Goal: Transaction & Acquisition: Purchase product/service

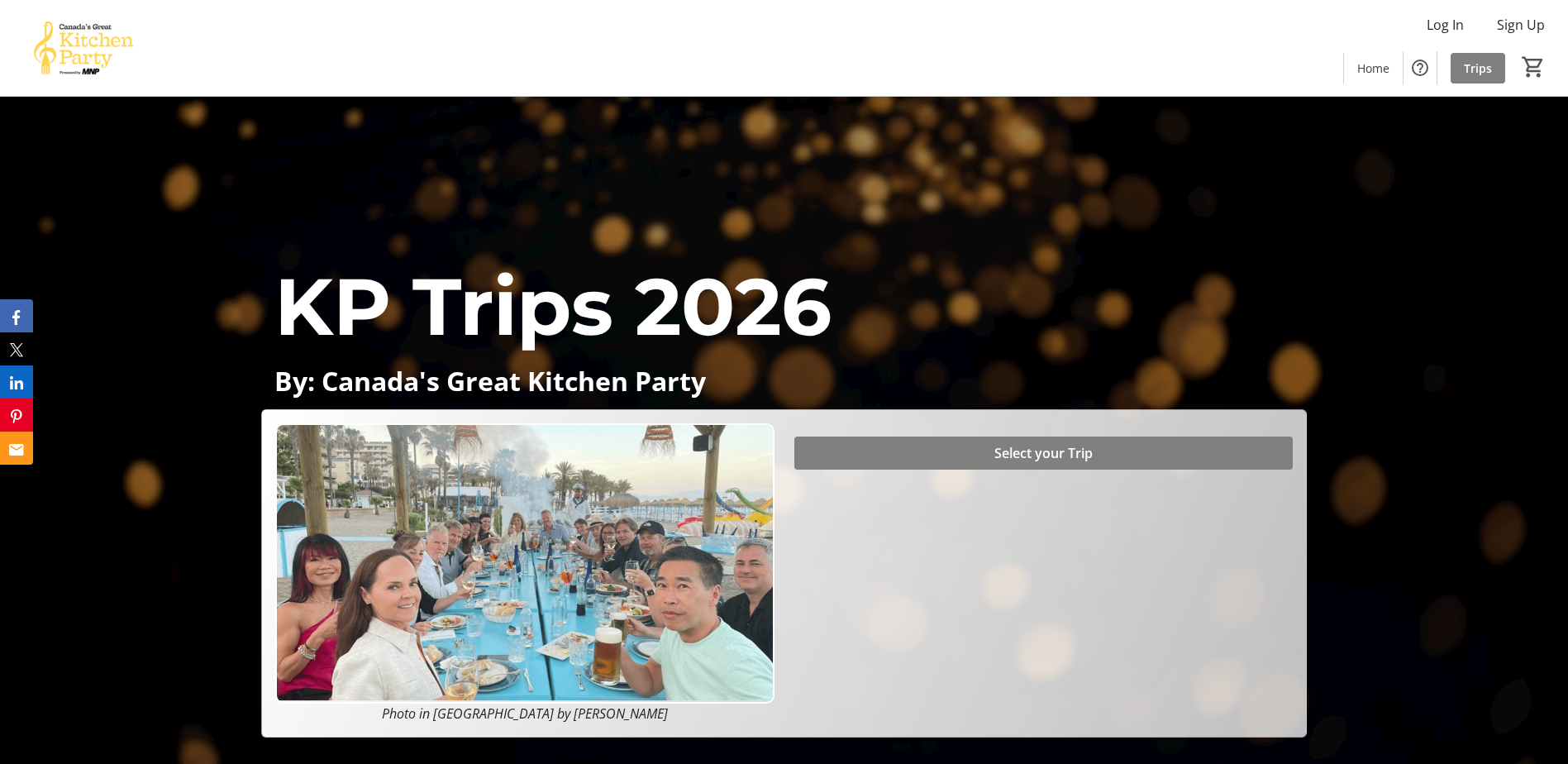
click at [208, 662] on div "KP Trips 2026 By: Canada's Great Kitchen Party KP Trips 2026 By: Canada's Great…" at bounding box center [784, 417] width 1568 height 641
click at [1062, 459] on span "Select your Trip" at bounding box center [1044, 453] width 99 height 20
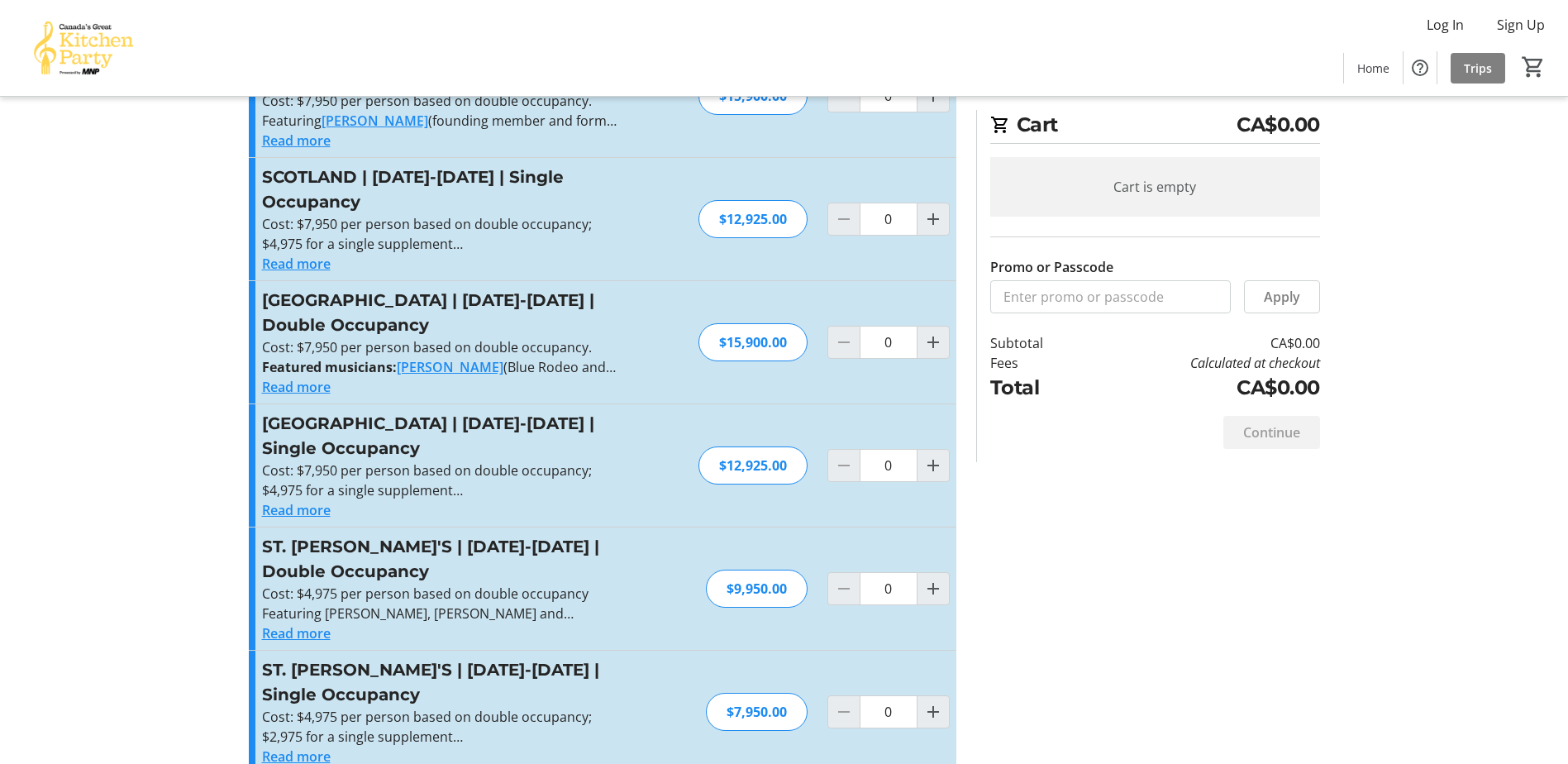
scroll to position [599, 0]
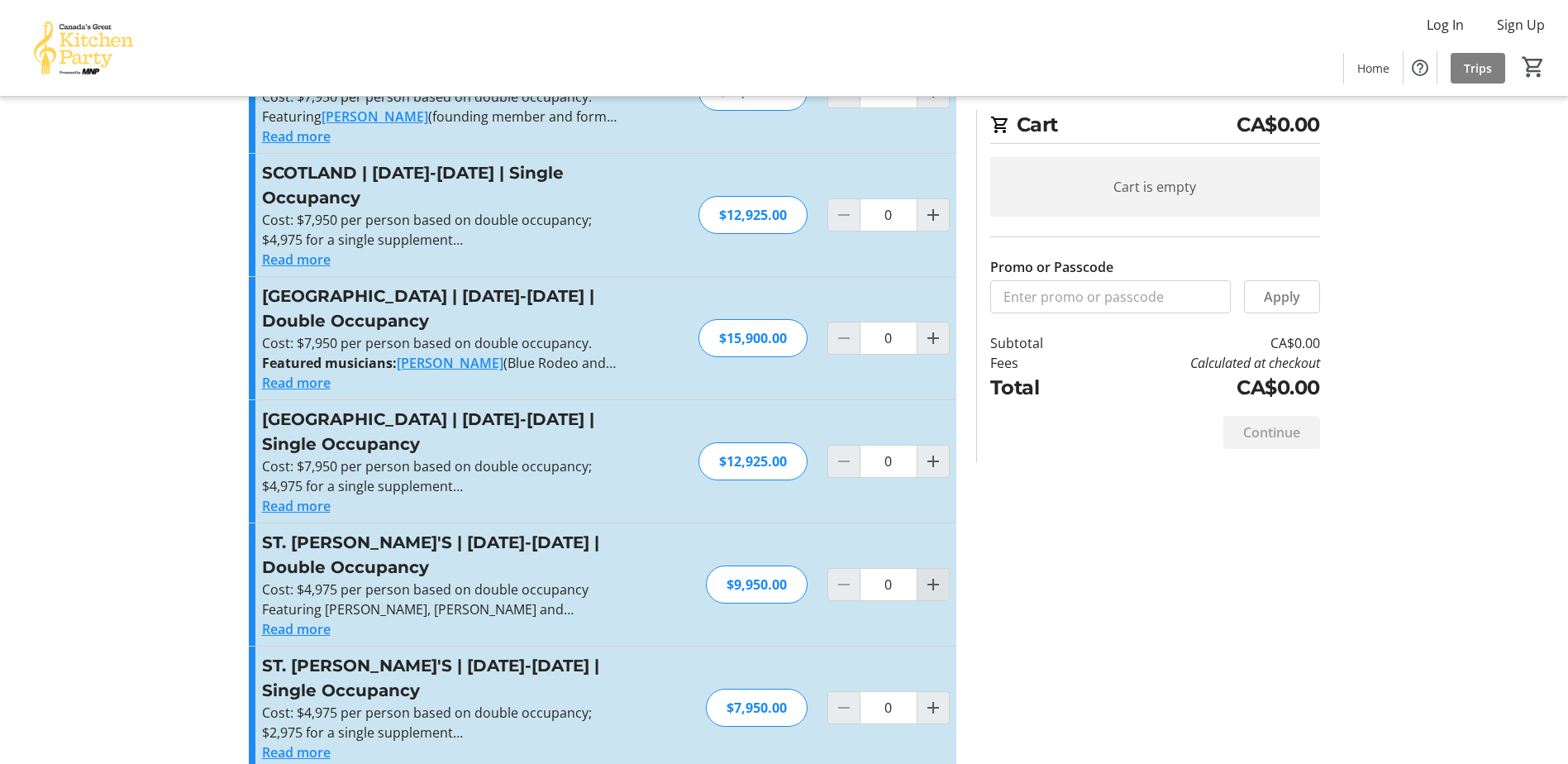
click at [937, 575] on mat-icon "Increment by one" at bounding box center [933, 584] width 20 height 20
type input "1"
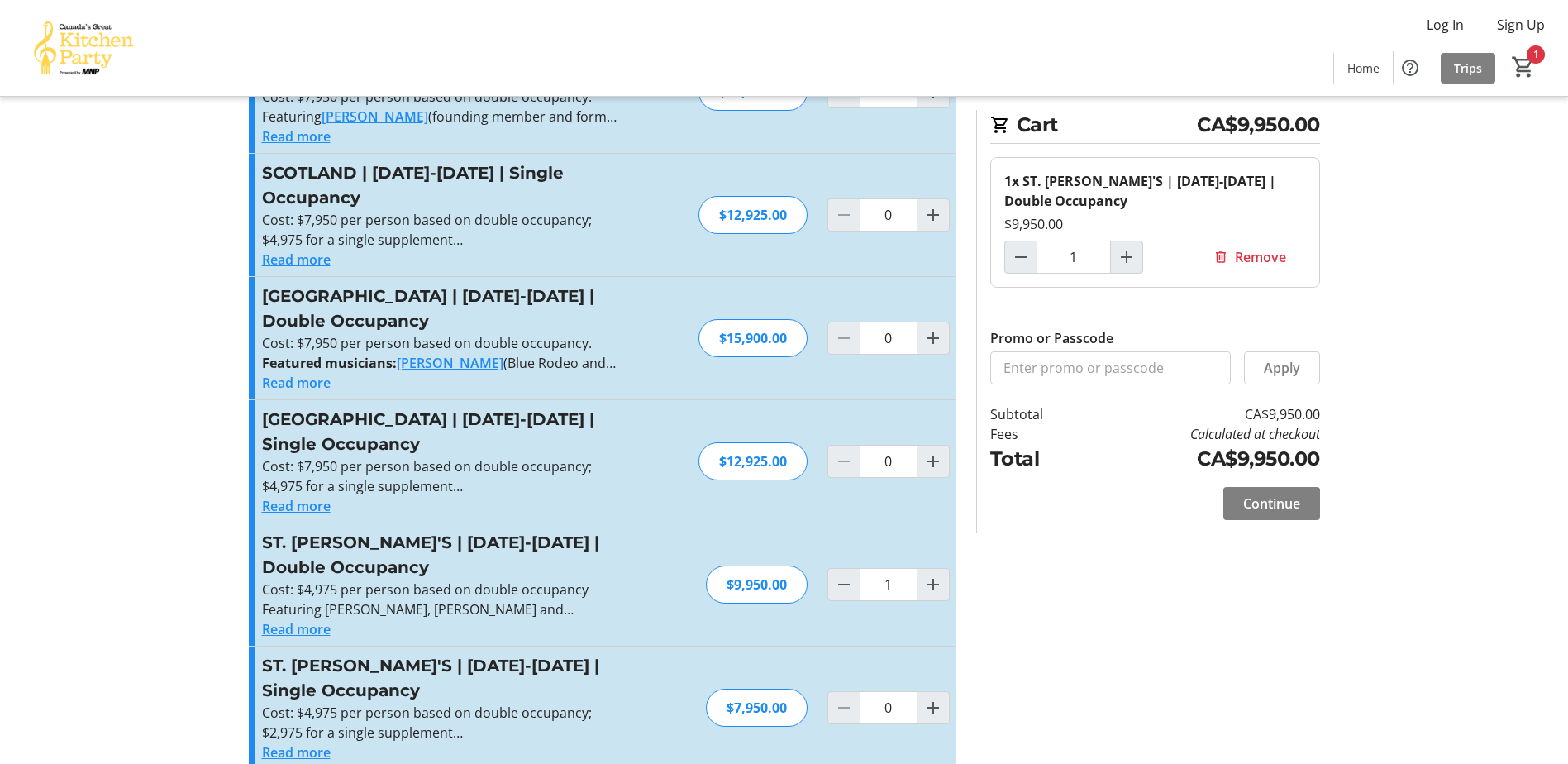
click at [1228, 690] on div "Promo or Passcode Apply [GEOGRAPHIC_DATA] | [DATE]-[DATE] | Double Occupancy Co…" at bounding box center [785, 163] width 1092 height 1251
click at [1100, 626] on div "Promo or Passcode Apply [GEOGRAPHIC_DATA] | [DATE]-[DATE] | Double Occupancy Co…" at bounding box center [785, 163] width 1092 height 1251
click at [1260, 511] on span "Continue" at bounding box center [1272, 502] width 57 height 20
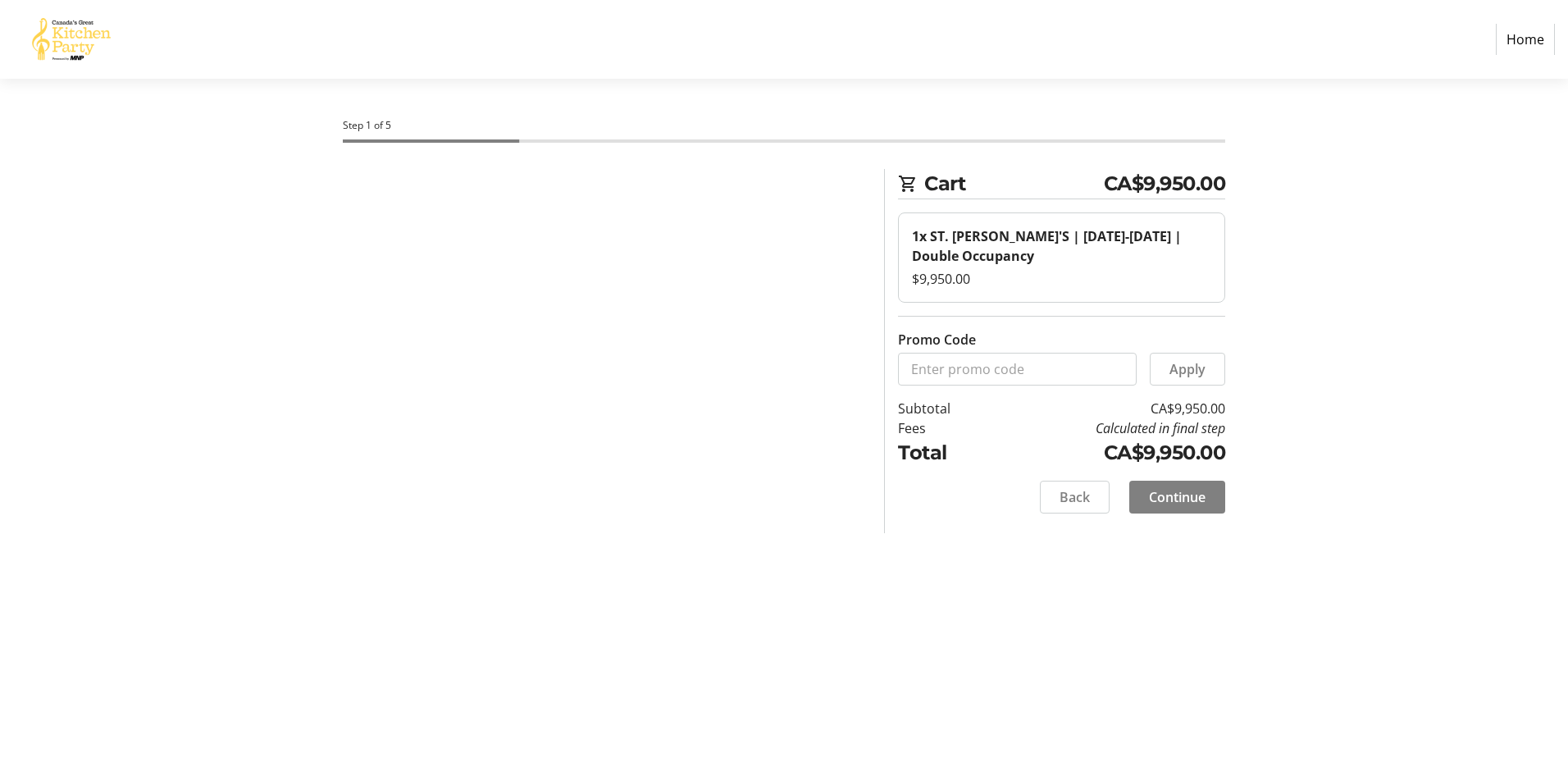
select select "CA"
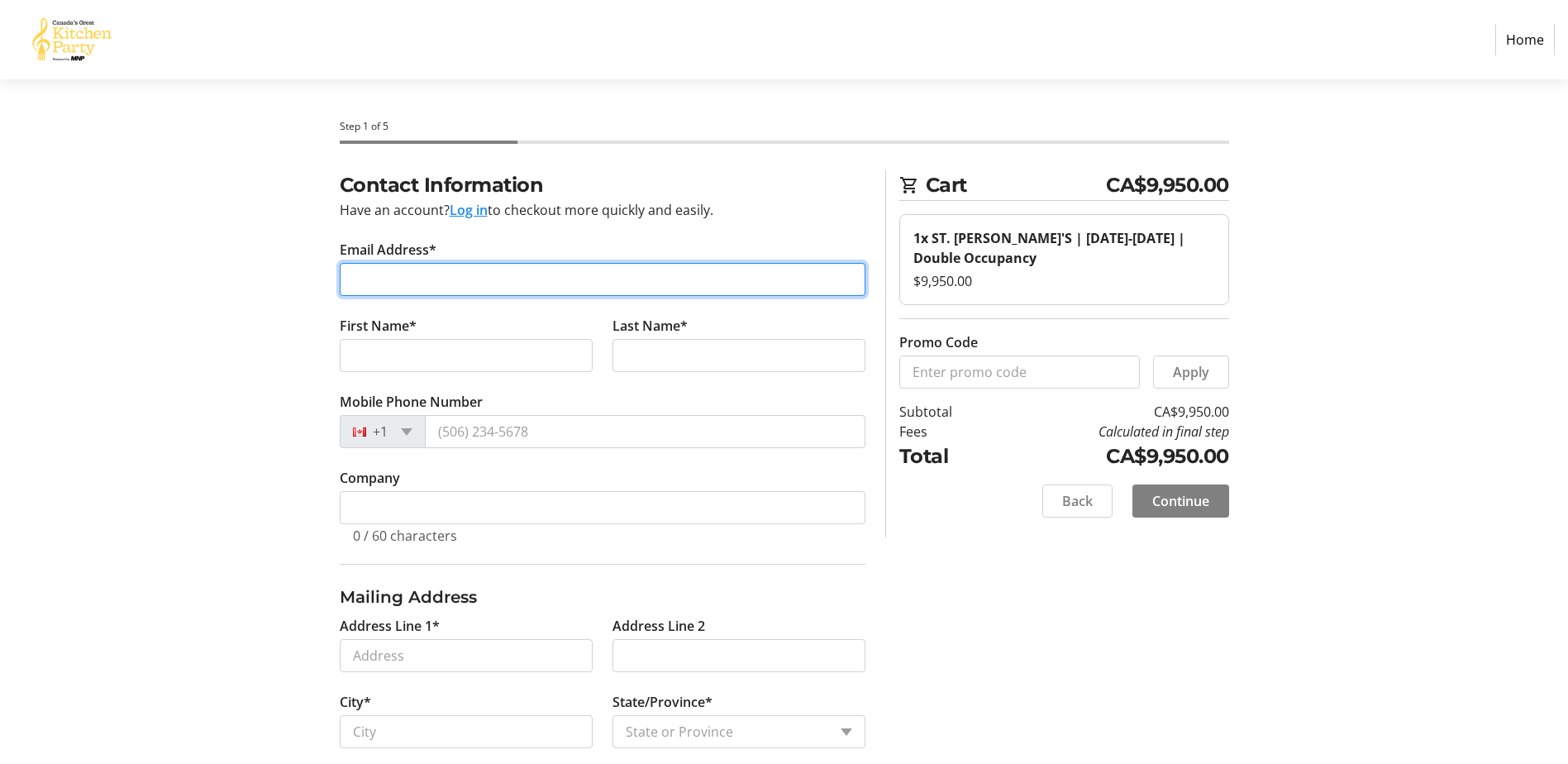
click at [410, 277] on input "Email Address*" at bounding box center [602, 279] width 526 height 33
type input "[PERSON_NAME][EMAIL_ADDRESS][PERSON_NAME][DOMAIN_NAME]"
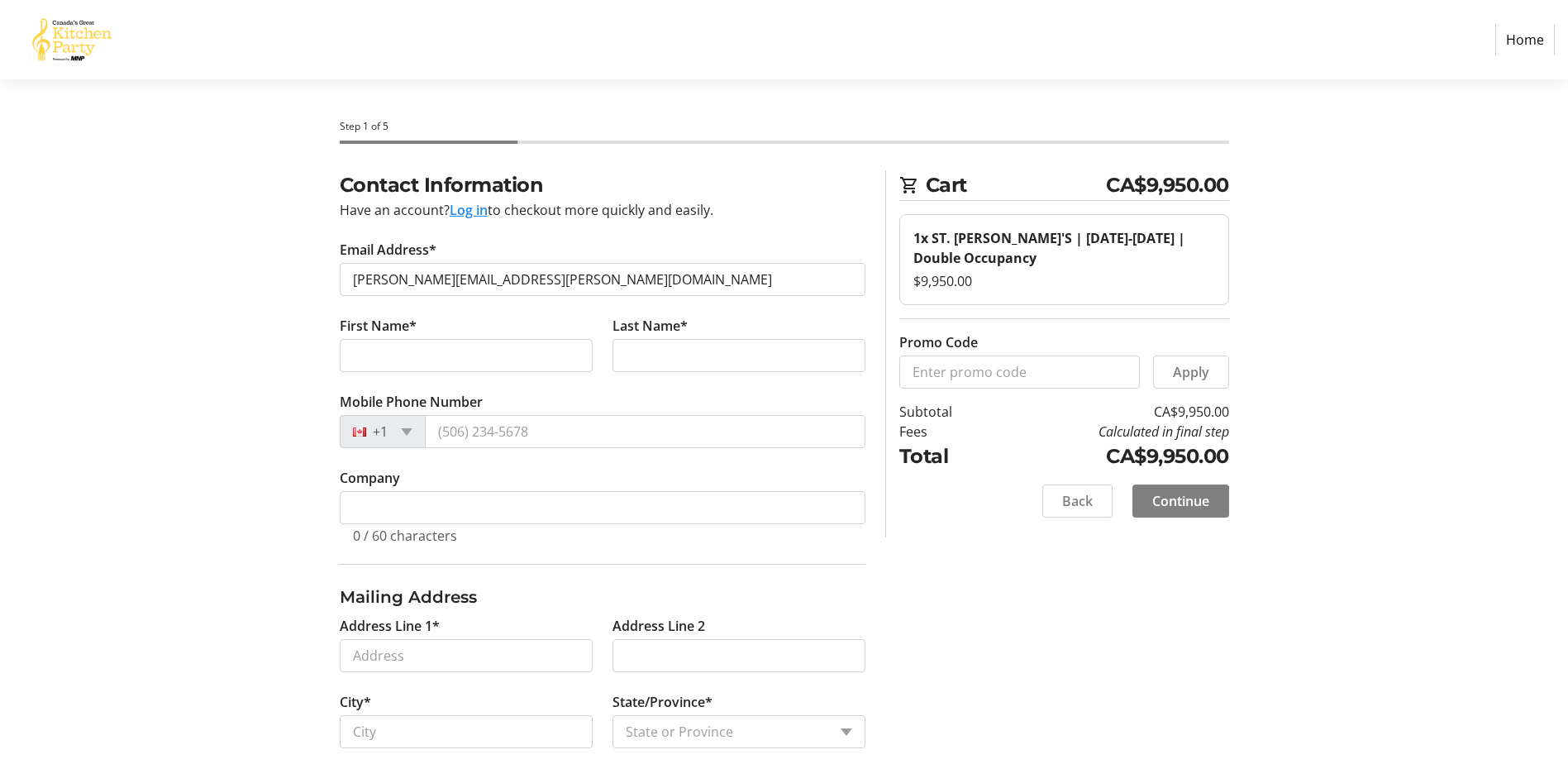
click at [305, 281] on div "Contact Information Have an account? Log in to checkout more quickly and easily…" at bounding box center [785, 758] width 1092 height 1177
click at [415, 355] on input "First Name*" at bounding box center [466, 355] width 253 height 33
type input "[PERSON_NAME]"
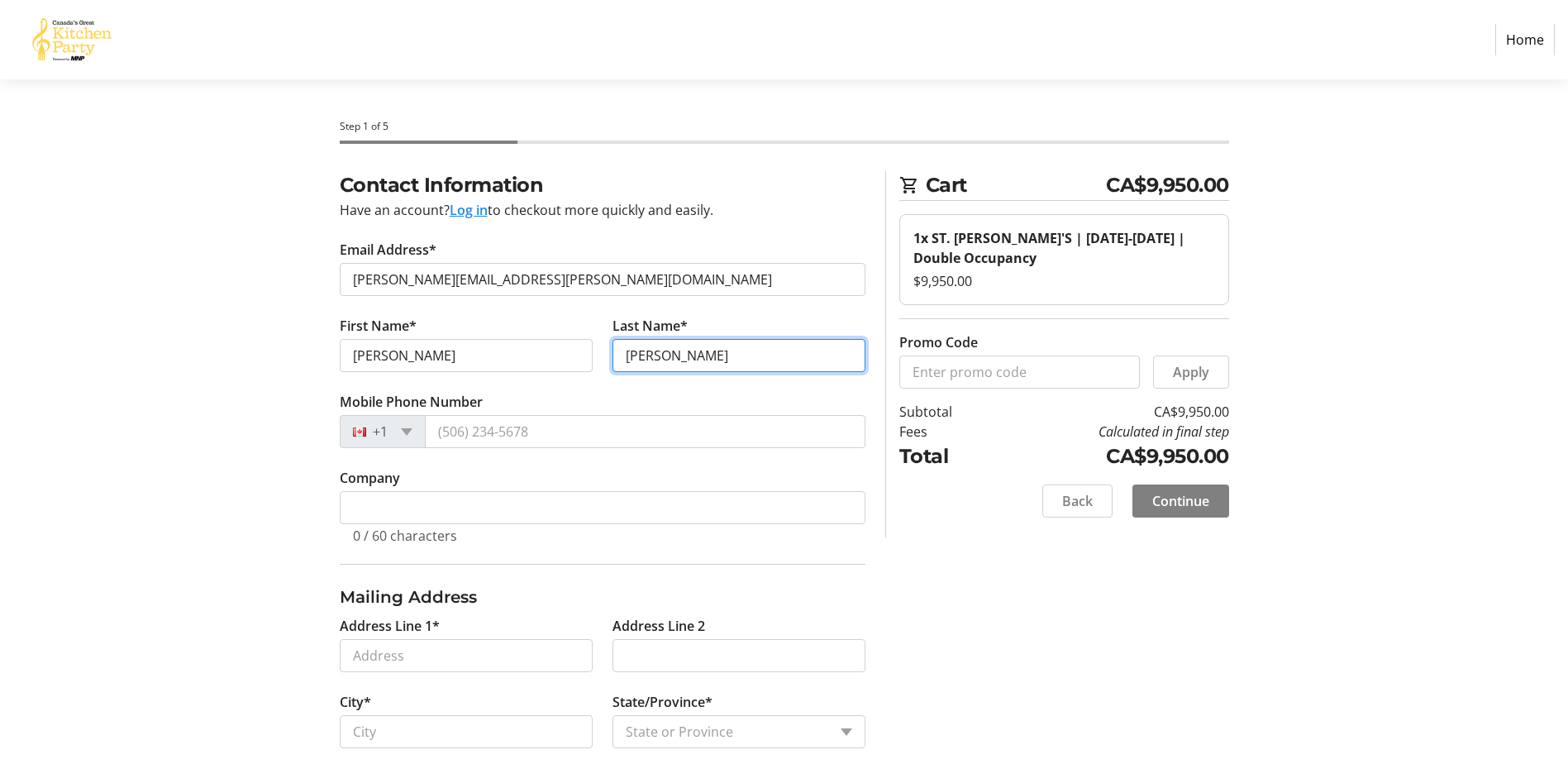
type input "[PERSON_NAME]"
drag, startPoint x: 133, startPoint y: 349, endPoint x: 191, endPoint y: 377, distance: 64.4
click at [134, 350] on section "Step 1 of 5 Cart CA$9,950.00 1x ST. [PERSON_NAME]'S | [DATE]-[DATE] | Double Oc…" at bounding box center [784, 713] width 1568 height 1268
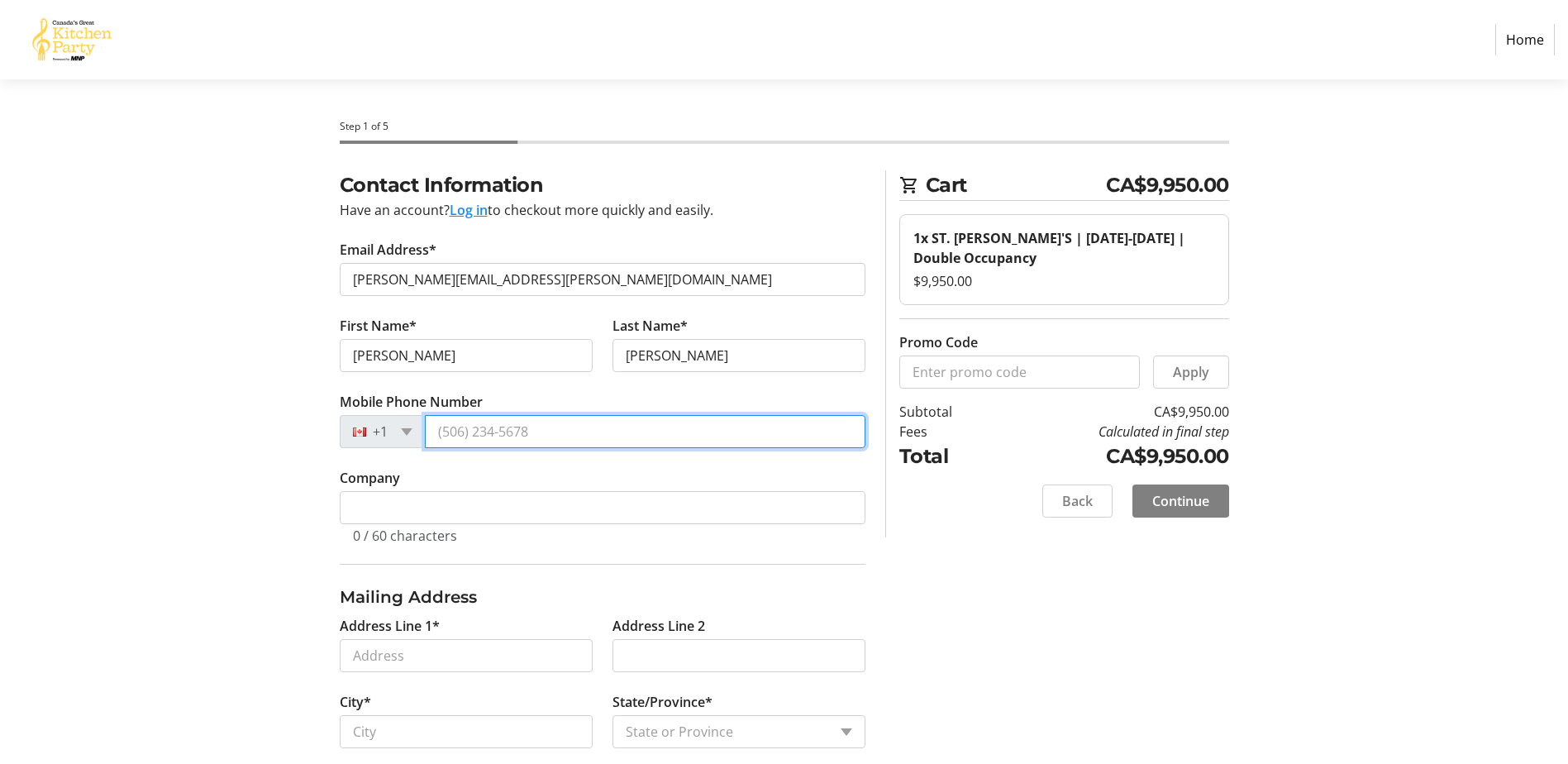
click at [434, 432] on input "Mobile Phone Number" at bounding box center [646, 431] width 440 height 33
type input "[PHONE_NUMBER]"
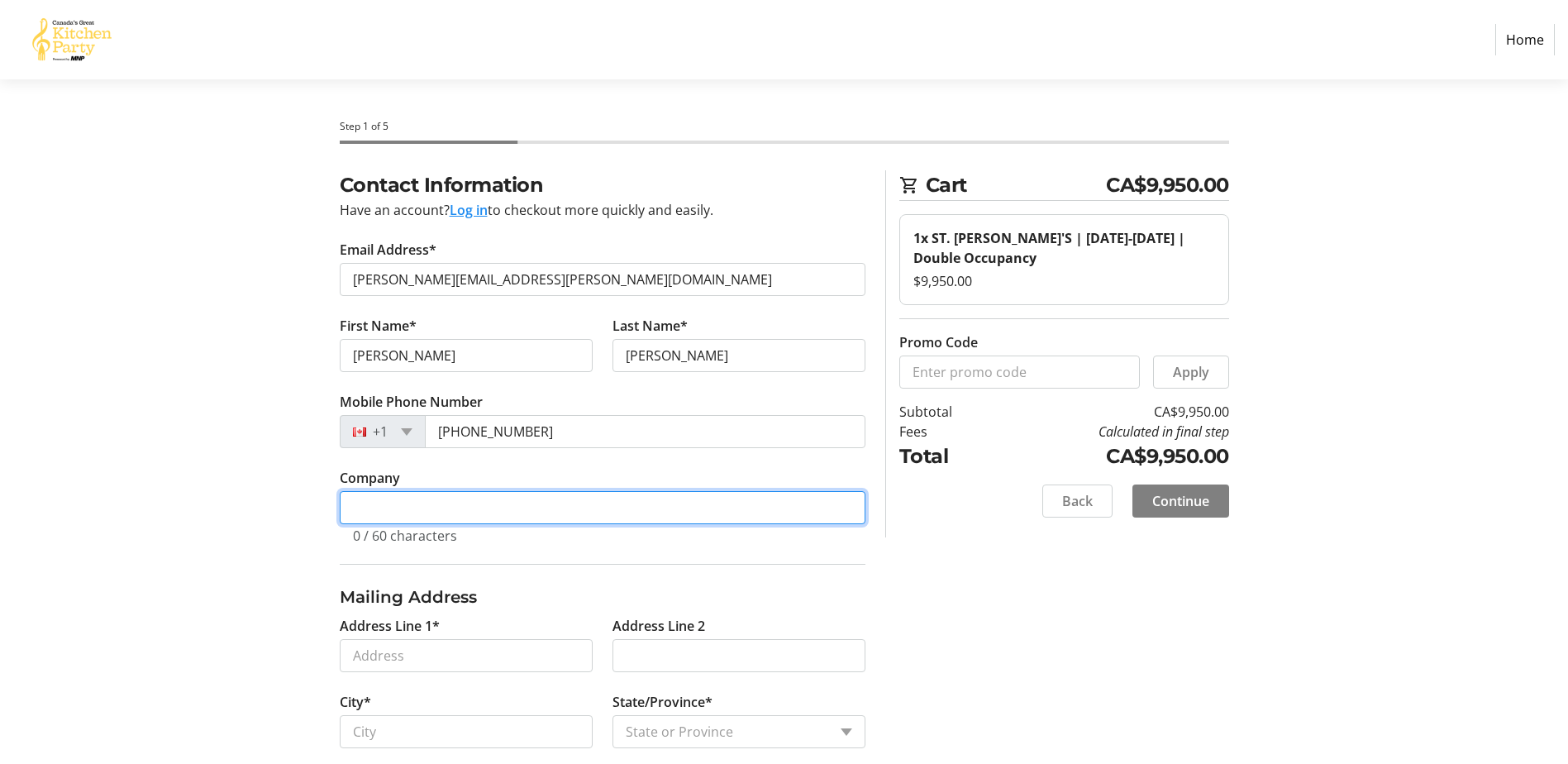
click at [438, 506] on input "Company" at bounding box center [602, 507] width 526 height 33
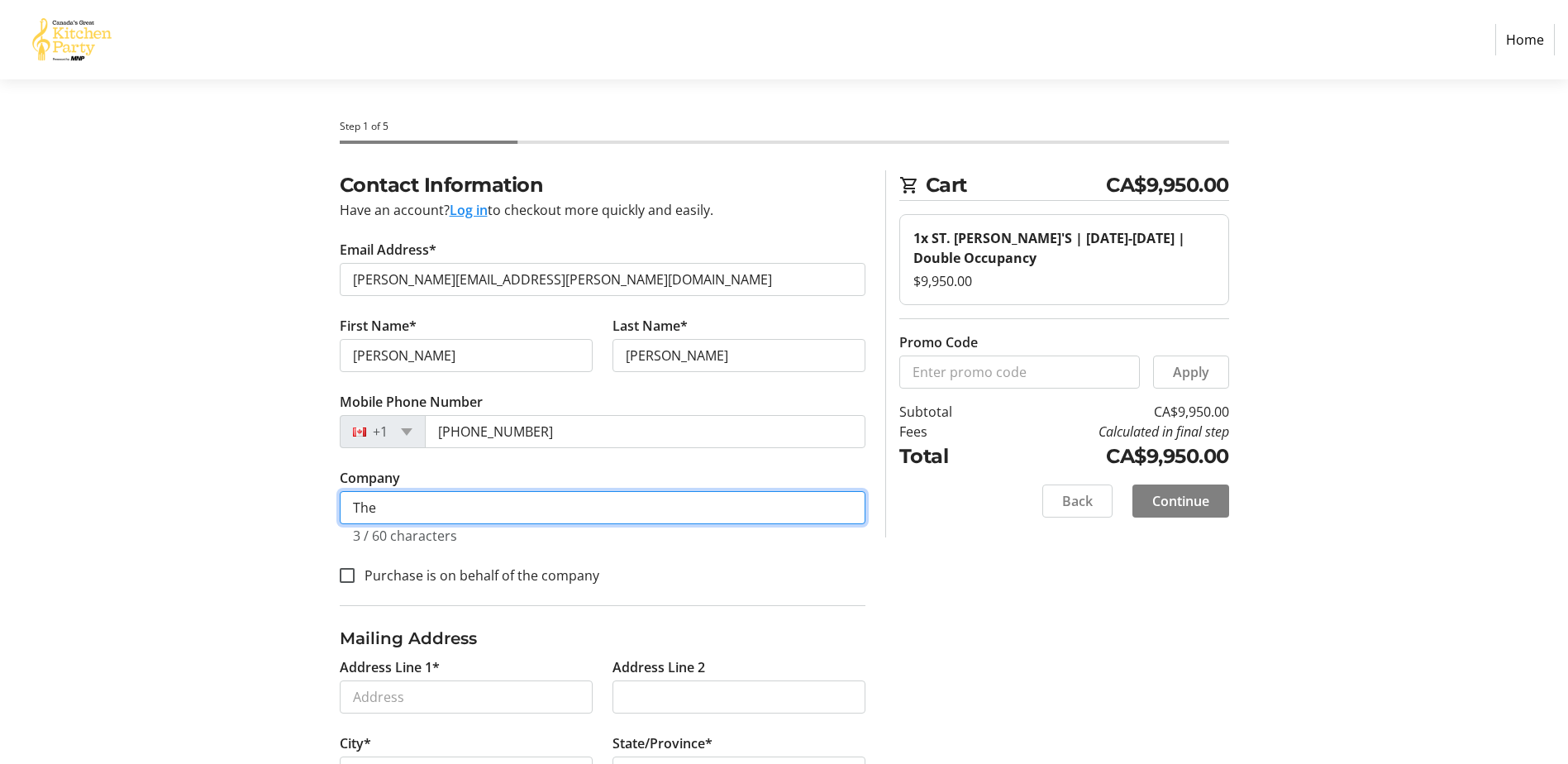
type input "The [PERSON_NAME] Group"
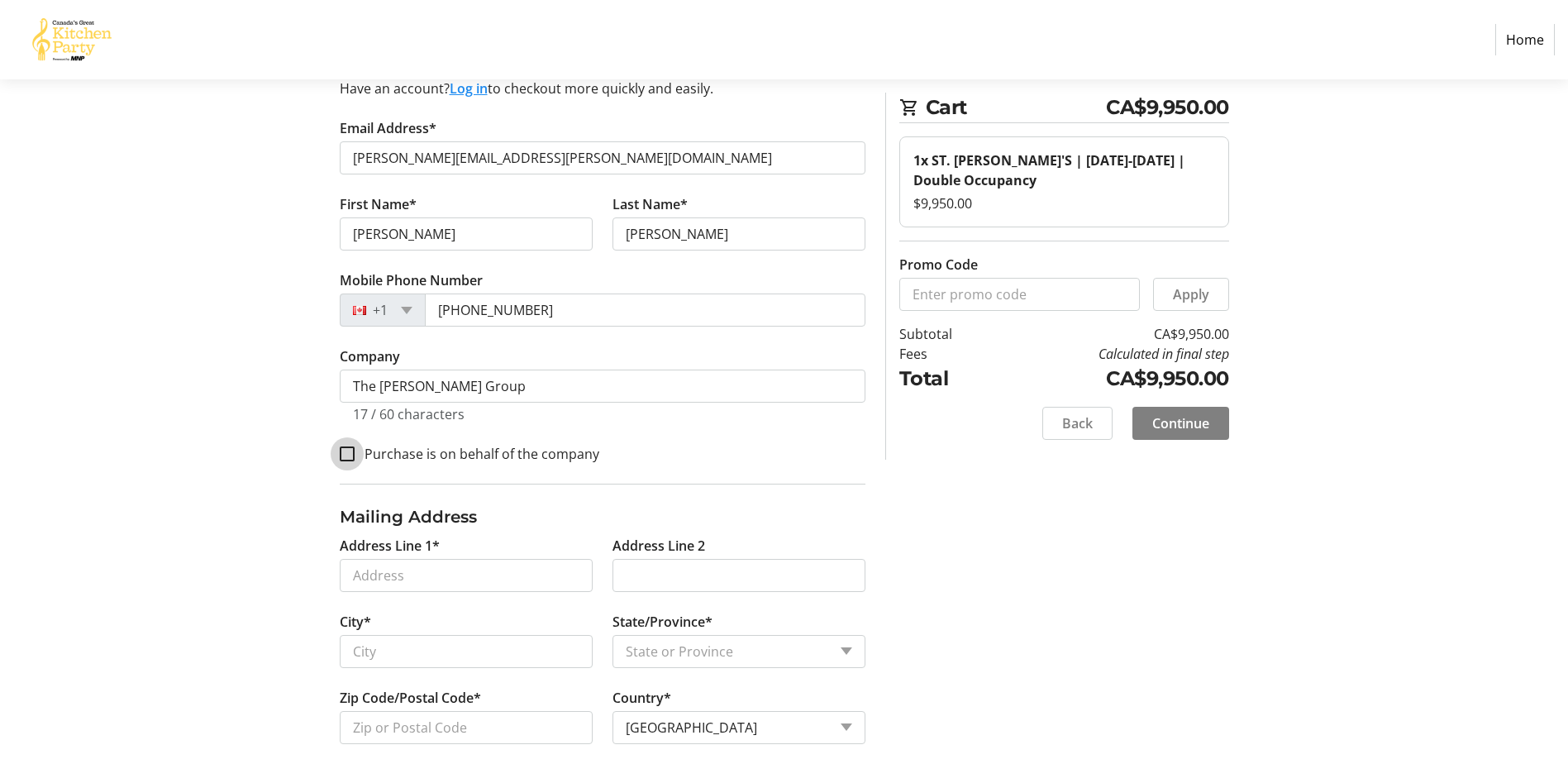
scroll to position [166, 0]
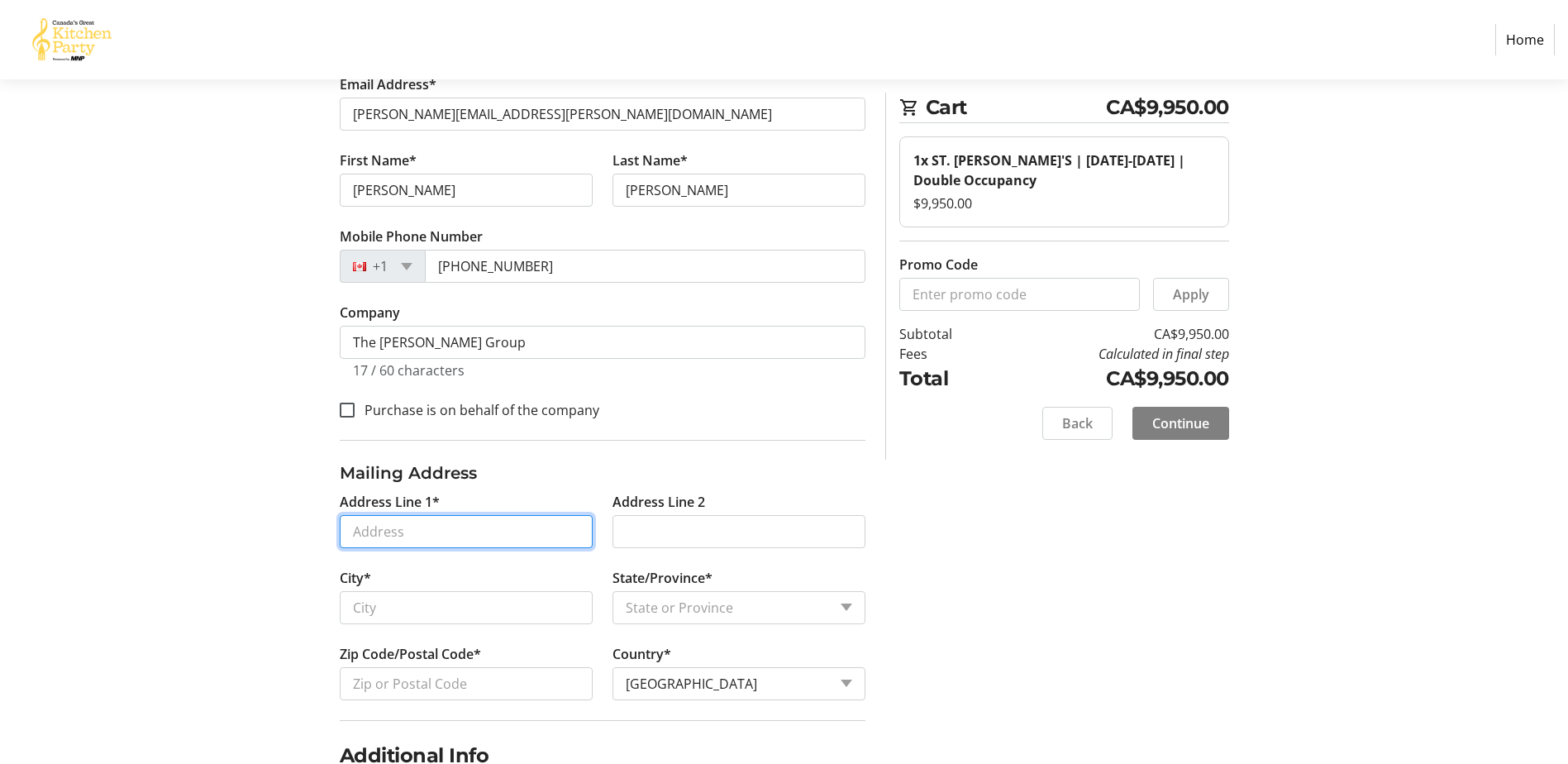
click at [417, 534] on input "Address Line 1*" at bounding box center [466, 531] width 253 height 33
type input "[STREET_ADDRESS][PERSON_NAME]"
type input "[GEOGRAPHIC_DATA]"
select select "ON"
type input "M9C 5E9"
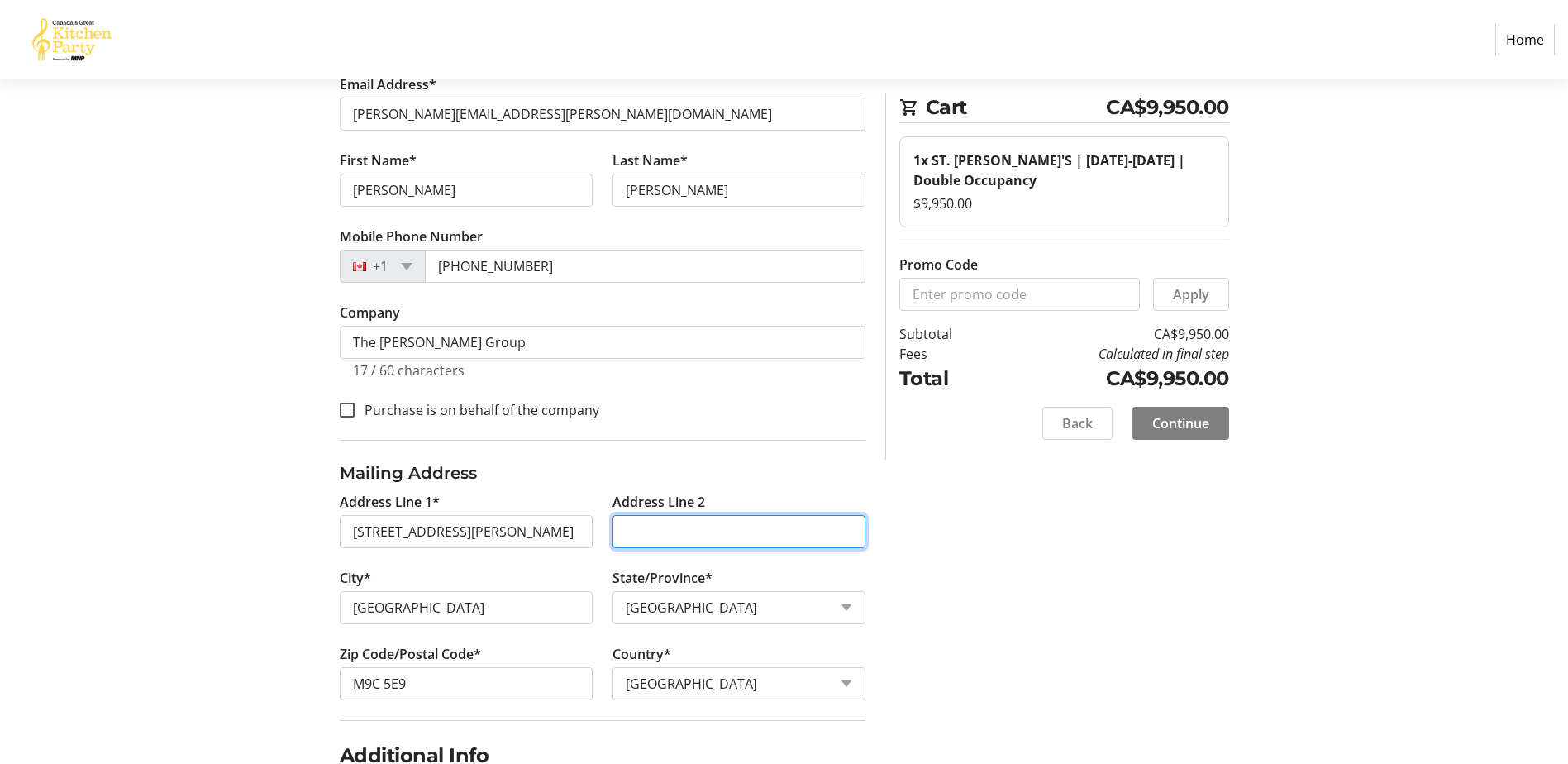
click at [648, 533] on input "Address Line 2" at bounding box center [739, 531] width 253 height 33
type input "Suite 401"
click at [313, 519] on div "Contact Information Have an account? Log in to checkout more quickly and easily…" at bounding box center [785, 613] width 1092 height 1218
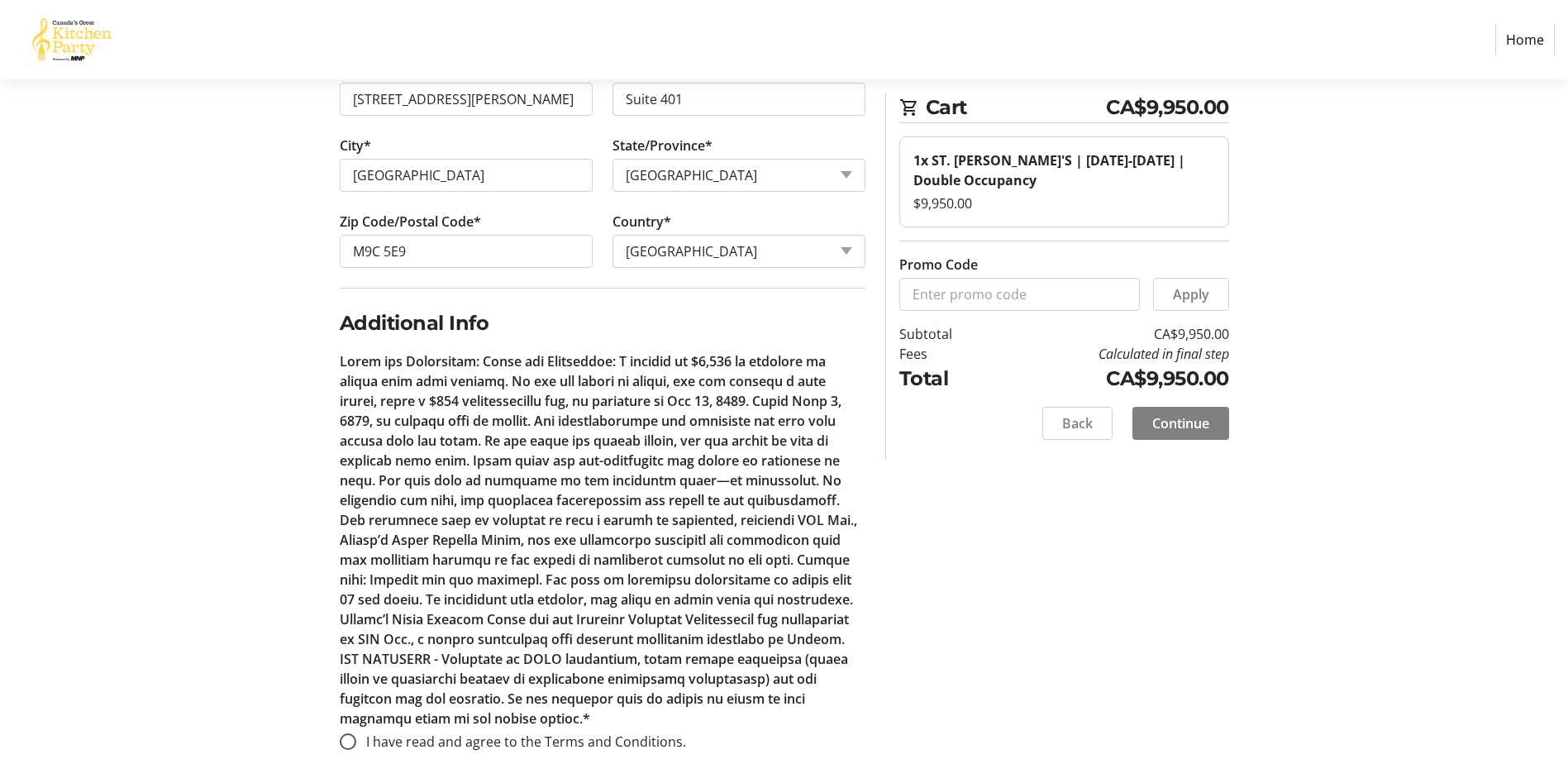
scroll to position [625, 0]
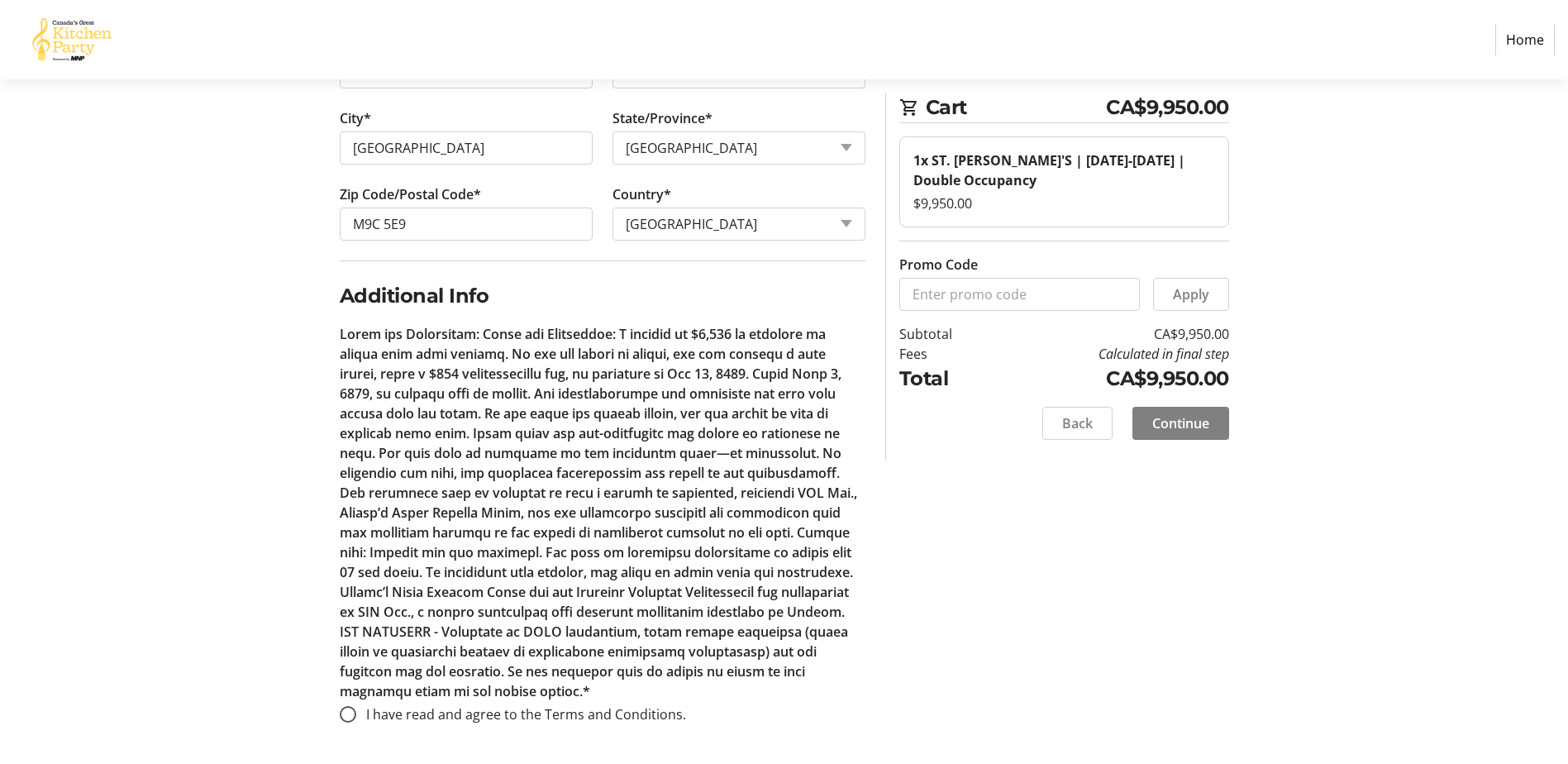
click at [1426, 411] on section "Step 1 of 5 Cart CA$9,950.00 1x ST. [PERSON_NAME]'S | [DATE]-[DATE] | Double Oc…" at bounding box center [784, 108] width 1568 height 1309
click at [1182, 426] on span "Continue" at bounding box center [1181, 422] width 57 height 20
click at [344, 715] on input "I have read and agree to the Terms and Conditions." at bounding box center [348, 714] width 17 height 17
radio input "true"
click at [1145, 562] on div "Contact Information Have an account? Log in to checkout more quickly and easily…" at bounding box center [785, 154] width 1092 height 1218
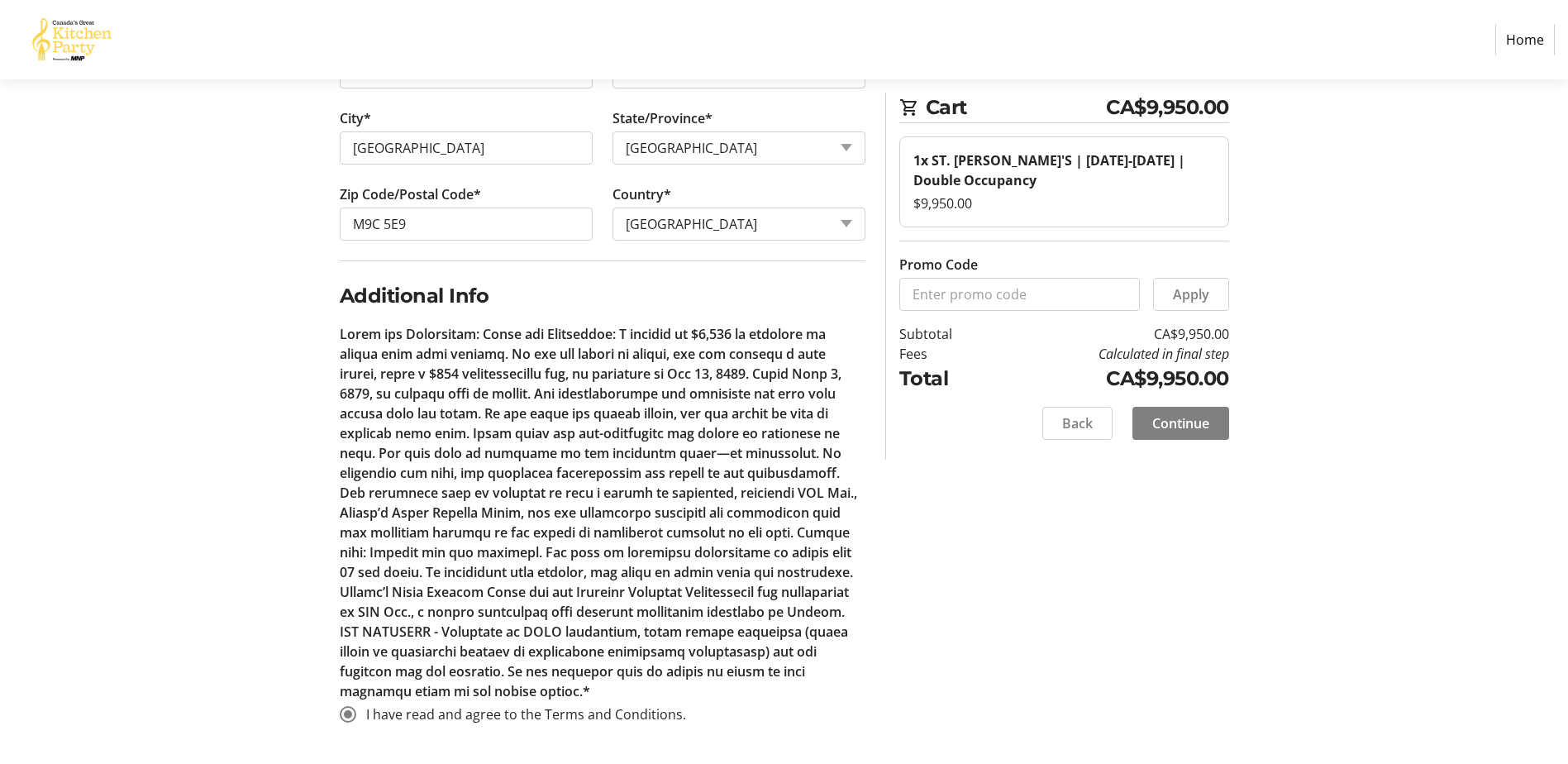
drag, startPoint x: 1145, startPoint y: 562, endPoint x: 1367, endPoint y: 364, distance: 297.5
click at [1367, 364] on section "Step 1 of 5 Cart CA$9,950.00 1x ST. [PERSON_NAME]'S | [DATE]-[DATE] | Double Oc…" at bounding box center [784, 108] width 1568 height 1309
click at [1187, 422] on span "Continue" at bounding box center [1181, 422] width 57 height 20
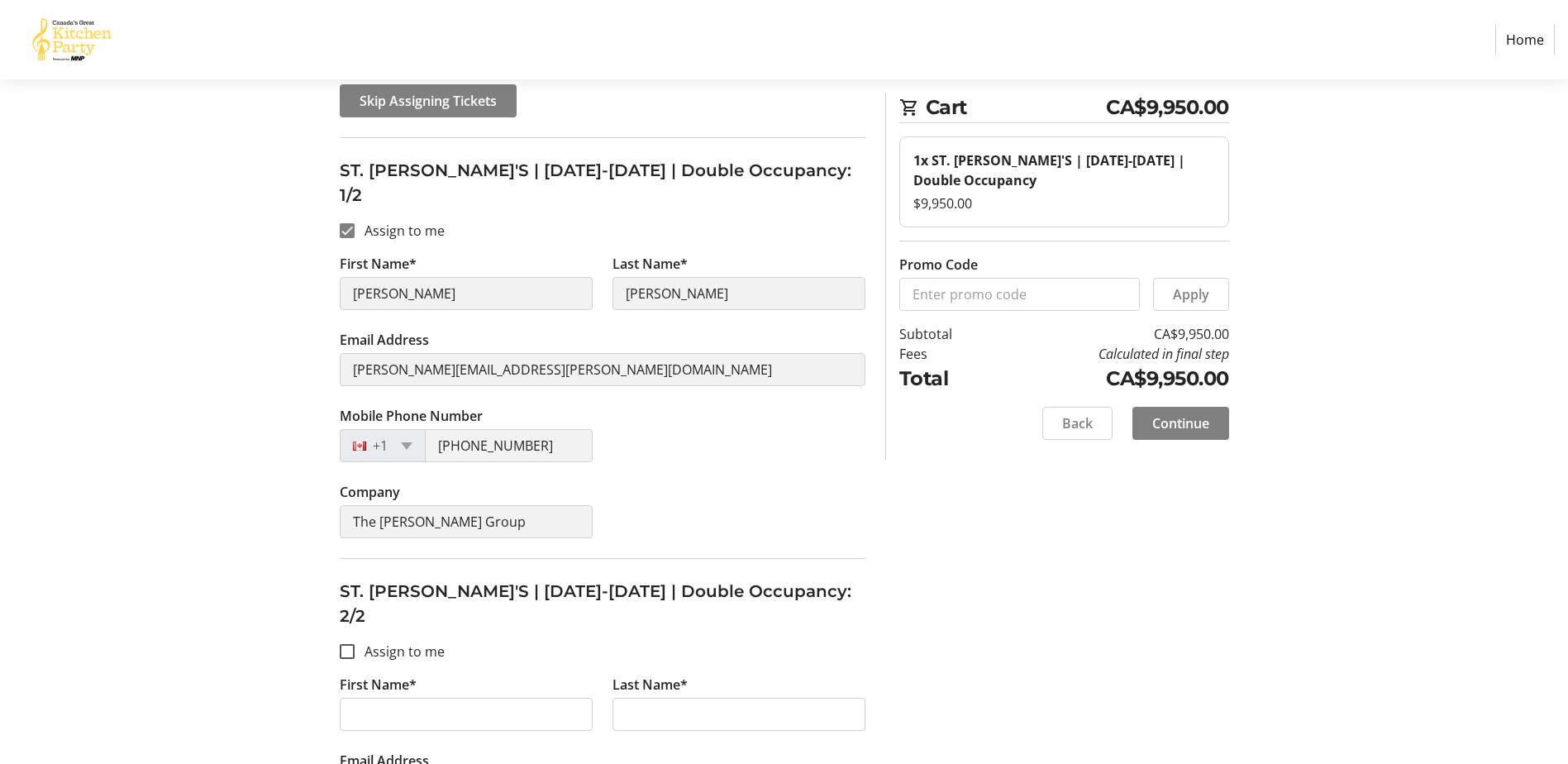
scroll to position [99, 0]
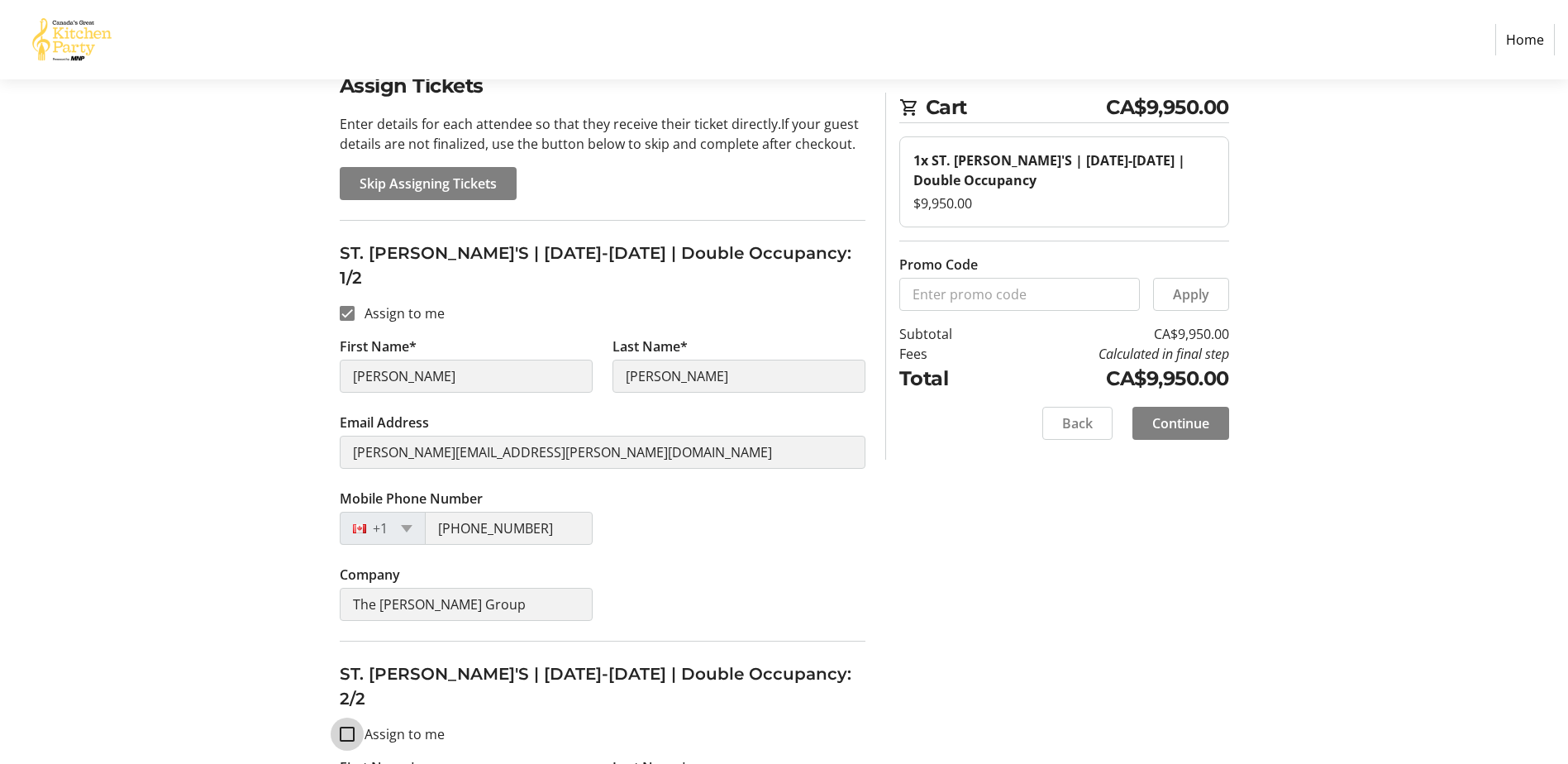
click at [352, 726] on input "Assign to me" at bounding box center [347, 734] width 15 height 15
checkbox input "true"
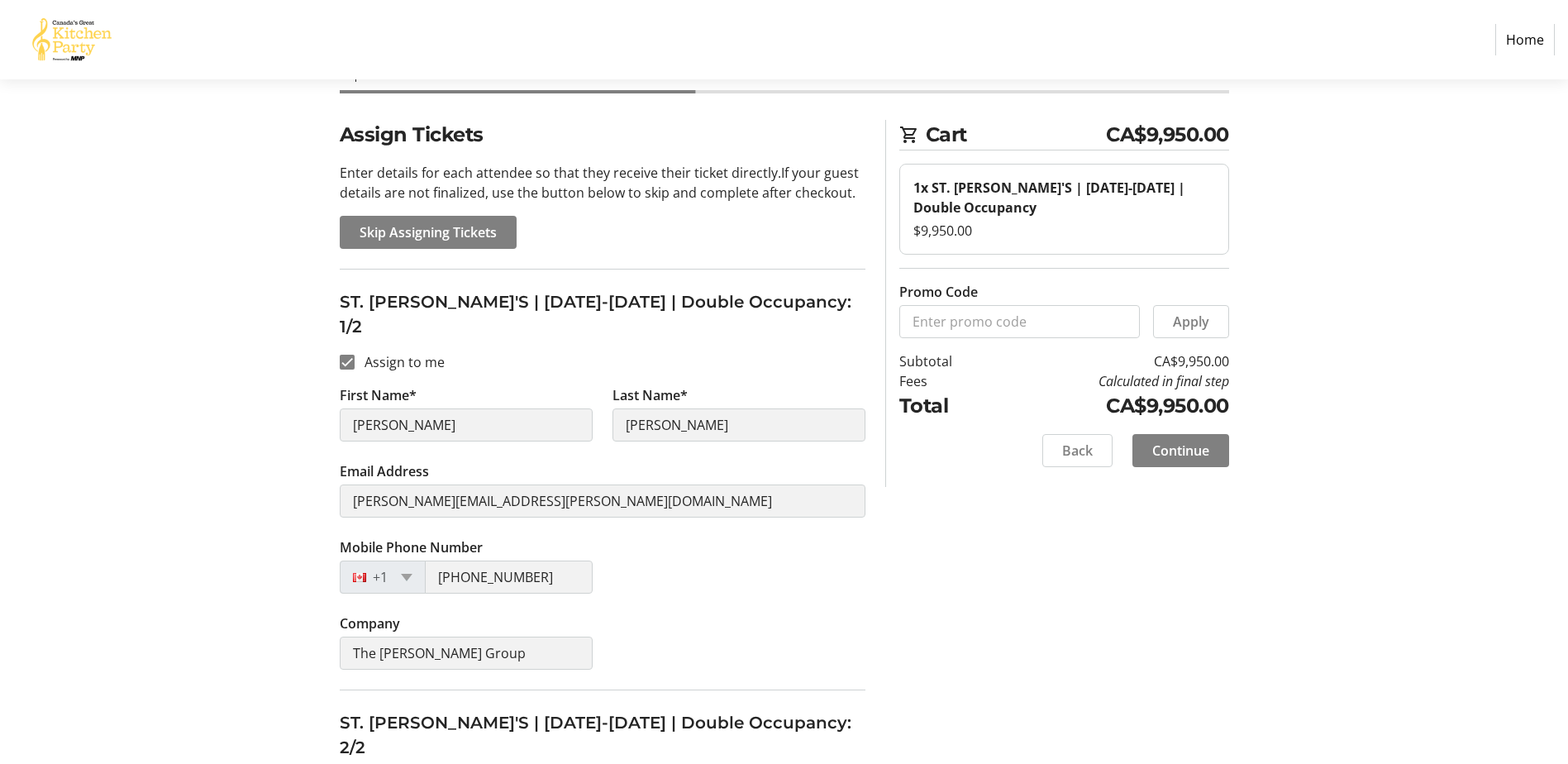
type input "[PERSON_NAME]"
type input "[PERSON_NAME][EMAIL_ADDRESS][PERSON_NAME][DOMAIN_NAME]"
type input "[PHONE_NUMBER]"
type input "The [PERSON_NAME] Group"
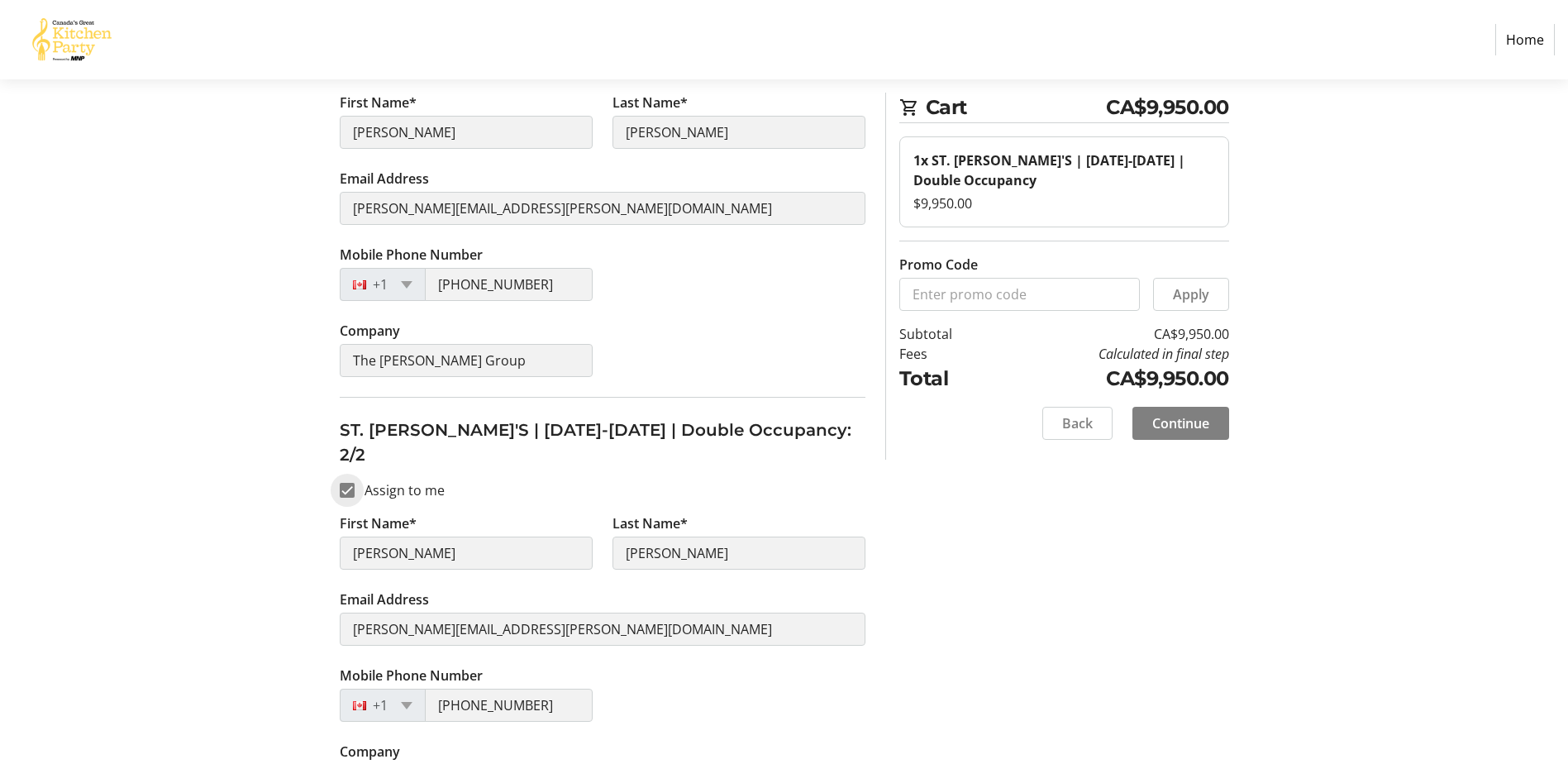
scroll to position [347, 0]
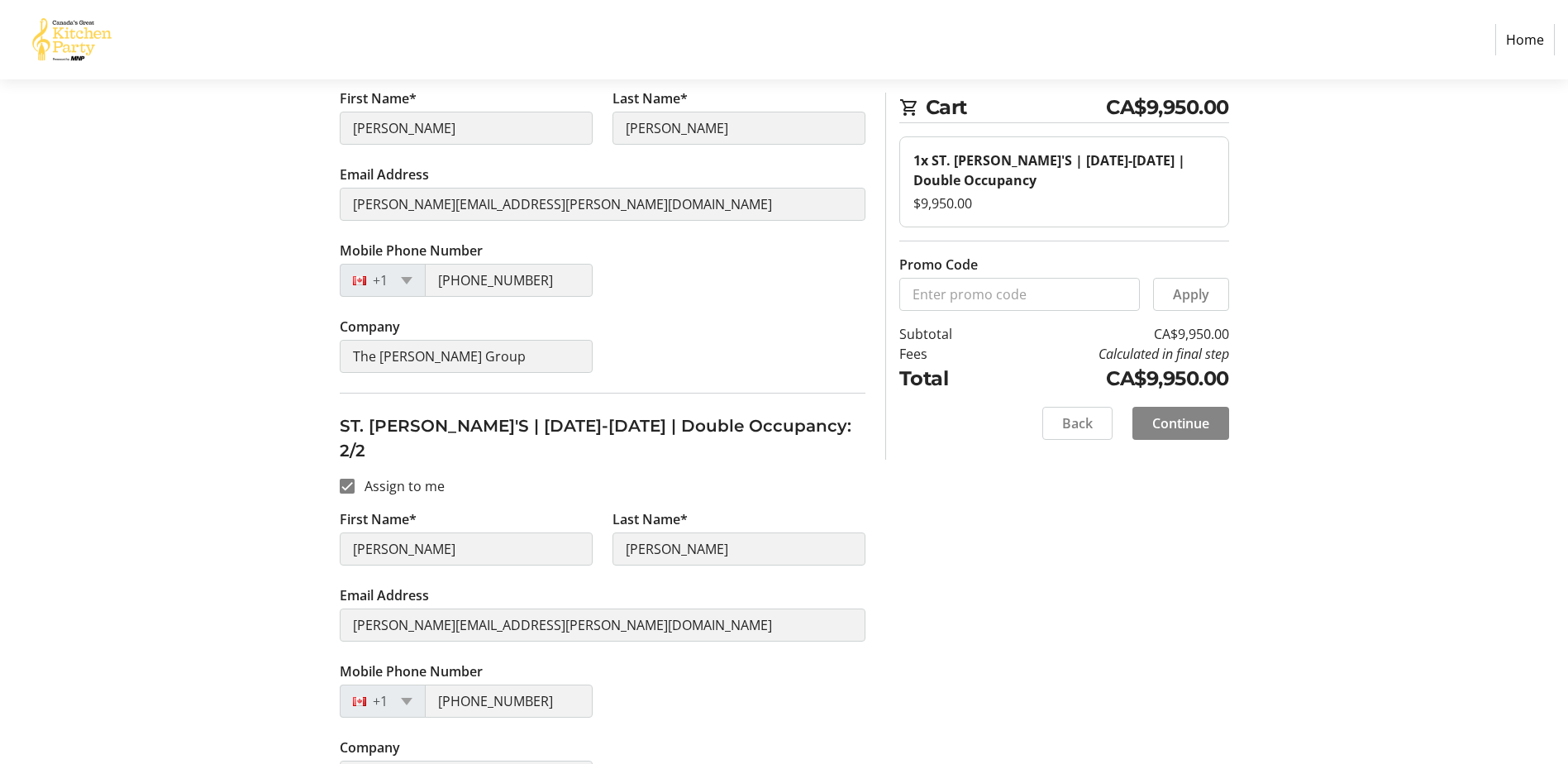
click at [1181, 420] on span "Continue" at bounding box center [1181, 422] width 57 height 20
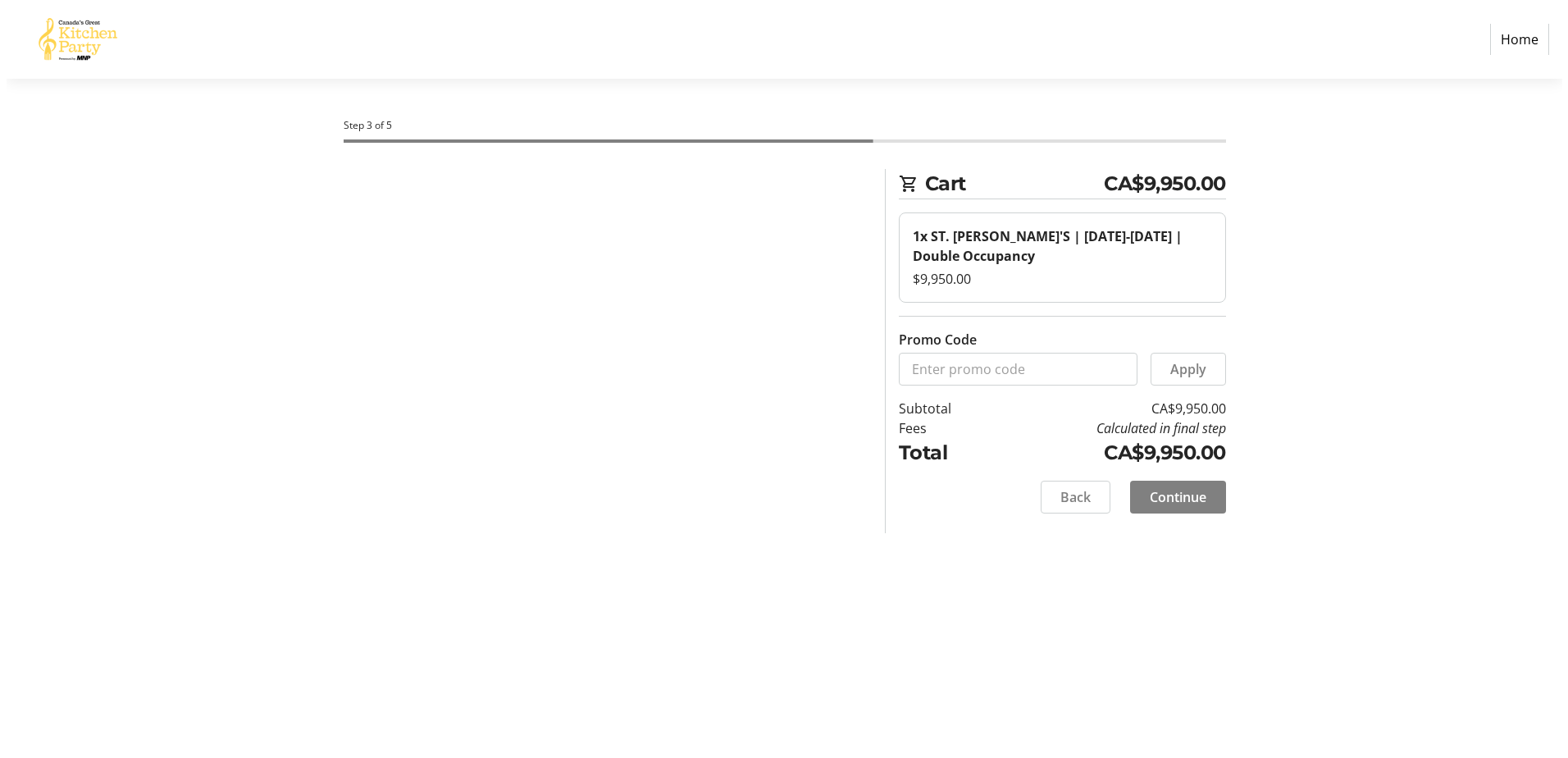
scroll to position [0, 0]
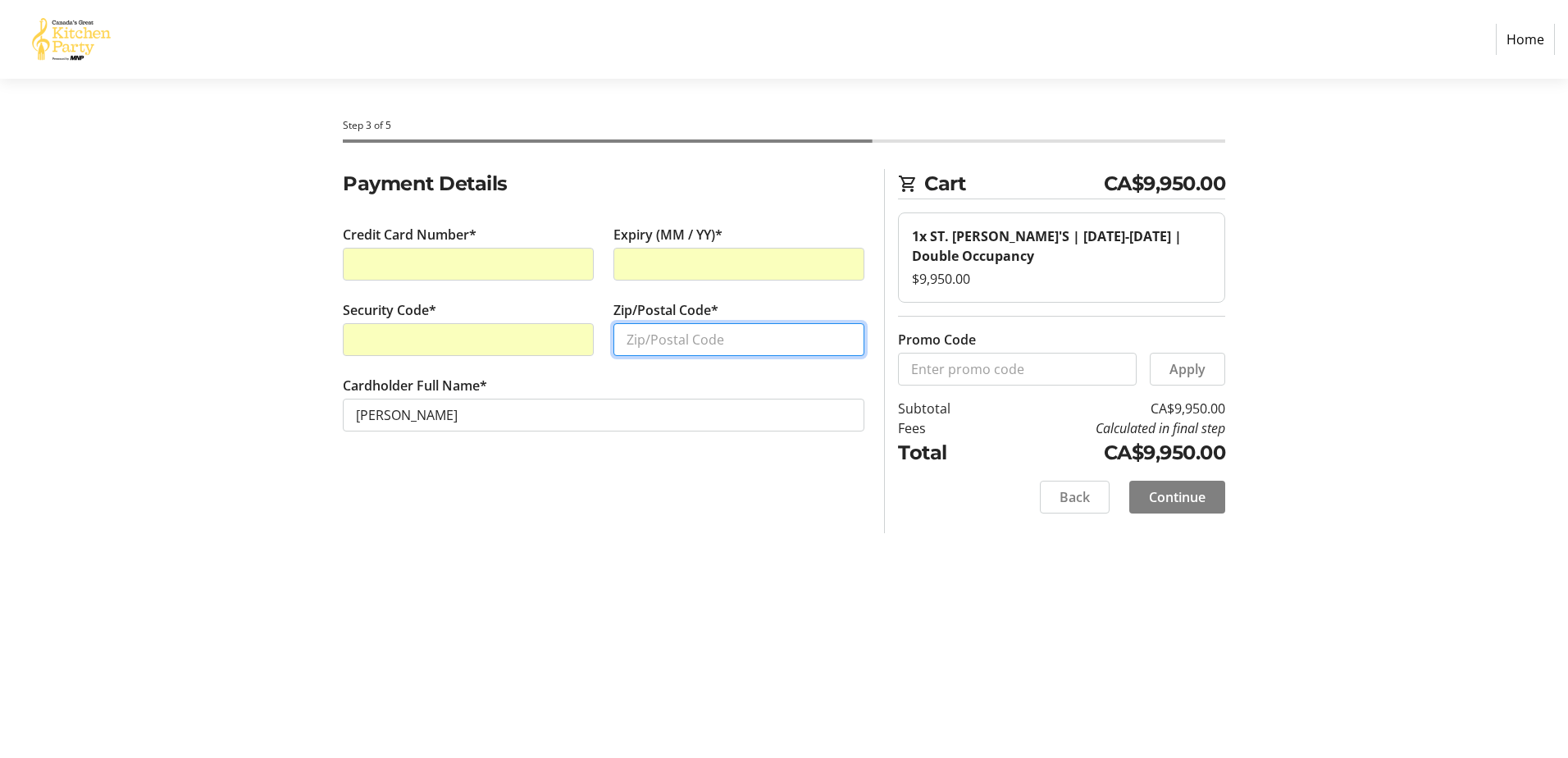
click at [639, 336] on input "Zip/Postal Code*" at bounding box center [738, 339] width 251 height 33
type input "M9C5E9"
drag, startPoint x: 527, startPoint y: 470, endPoint x: 530, endPoint y: 483, distance: 13.3
click at [527, 470] on div "Payment Details Credit Card Number* Expiry (MM / YY)* Security Code* Zip/Postal…" at bounding box center [604, 351] width 541 height 364
click at [1304, 462] on div "Payment Details Credit Card Number* Expiry (MM / YY)* Security Code* Zip/Postal…" at bounding box center [784, 351] width 1083 height 364
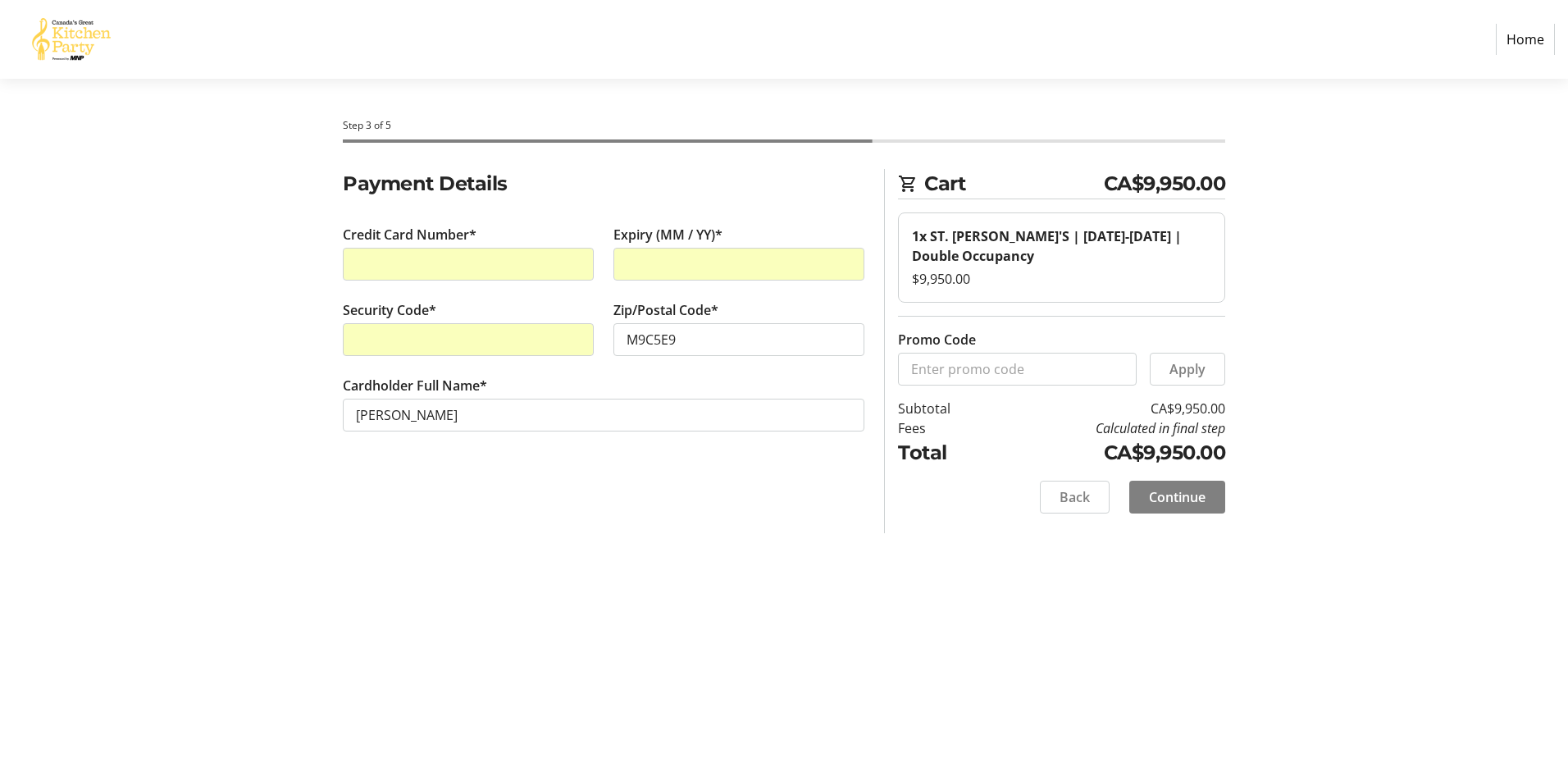
click at [1188, 504] on span "Continue" at bounding box center [1177, 497] width 57 height 20
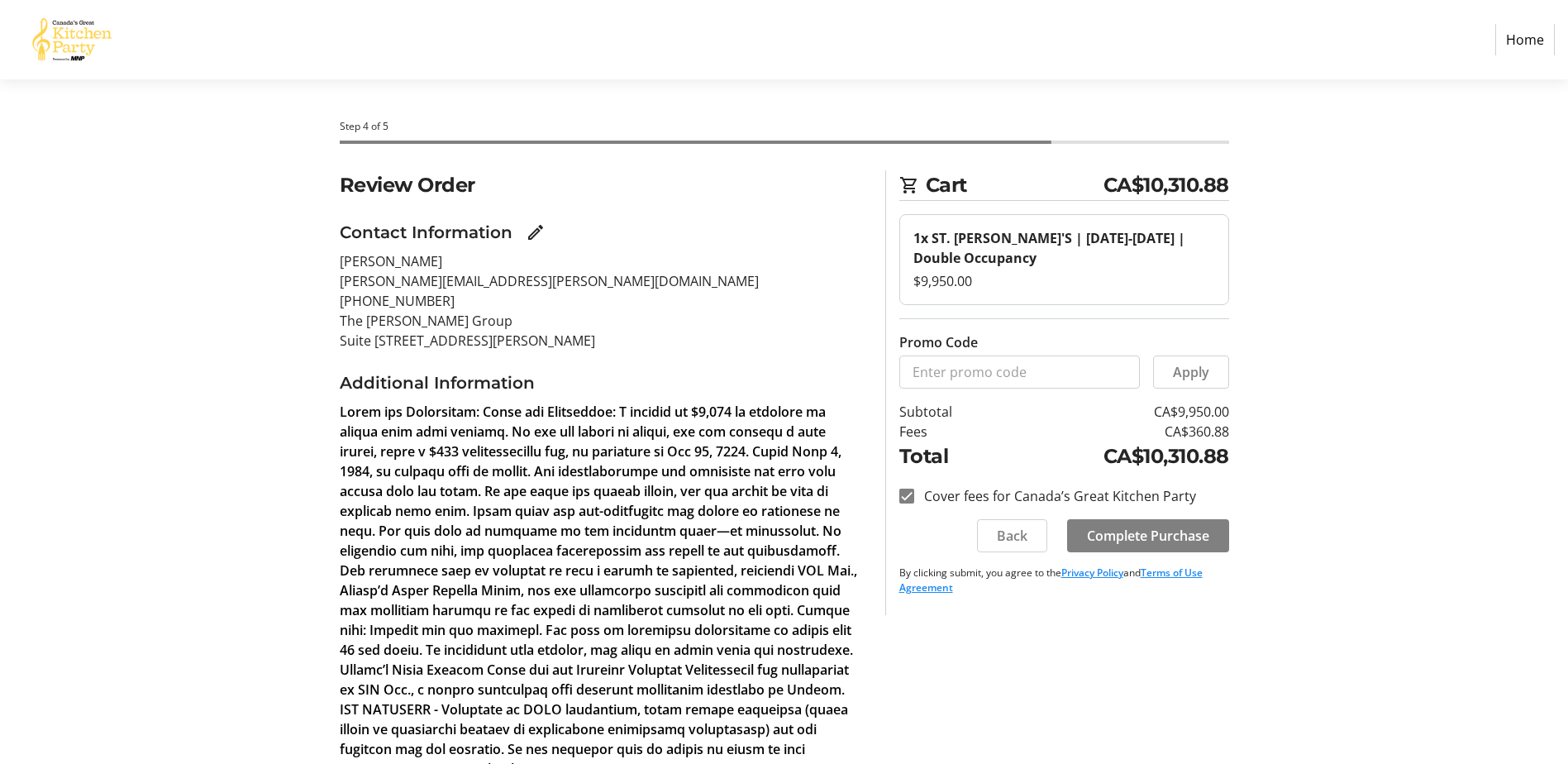
click at [1016, 461] on td "CA$10,310.88" at bounding box center [1112, 456] width 232 height 30
click at [1099, 653] on div "Review Order Contact Information [PERSON_NAME] [PERSON_NAME][EMAIL_ADDRESS][PER…" at bounding box center [785, 577] width 1092 height 813
click at [1125, 540] on span "Complete Purchase" at bounding box center [1148, 535] width 122 height 20
